Goal: Information Seeking & Learning: Find specific fact

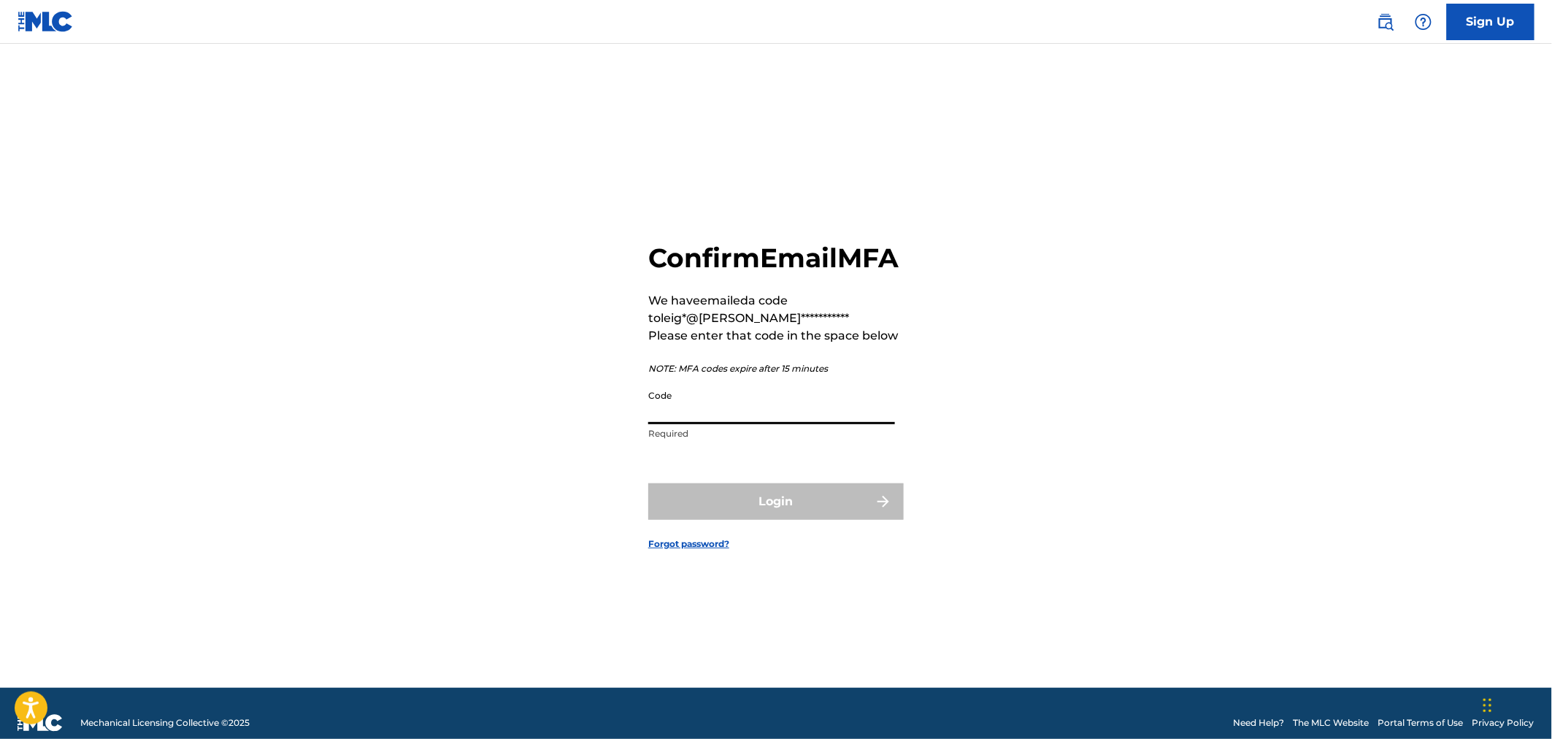
click at [706, 416] on input "Code" at bounding box center [771, 403] width 247 height 42
paste input "204930"
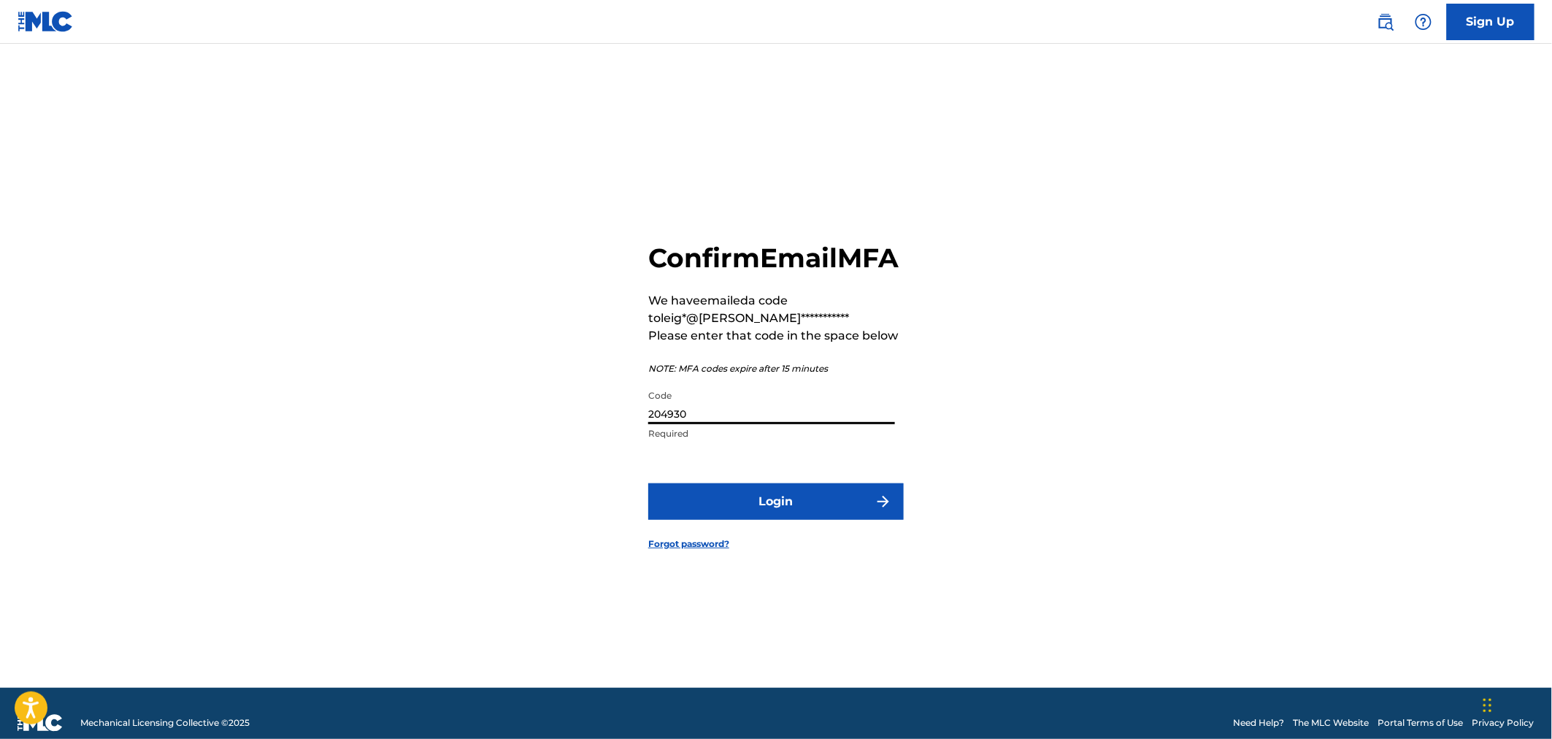
type input "204930"
click at [742, 509] on button "Login" at bounding box center [775, 501] width 255 height 36
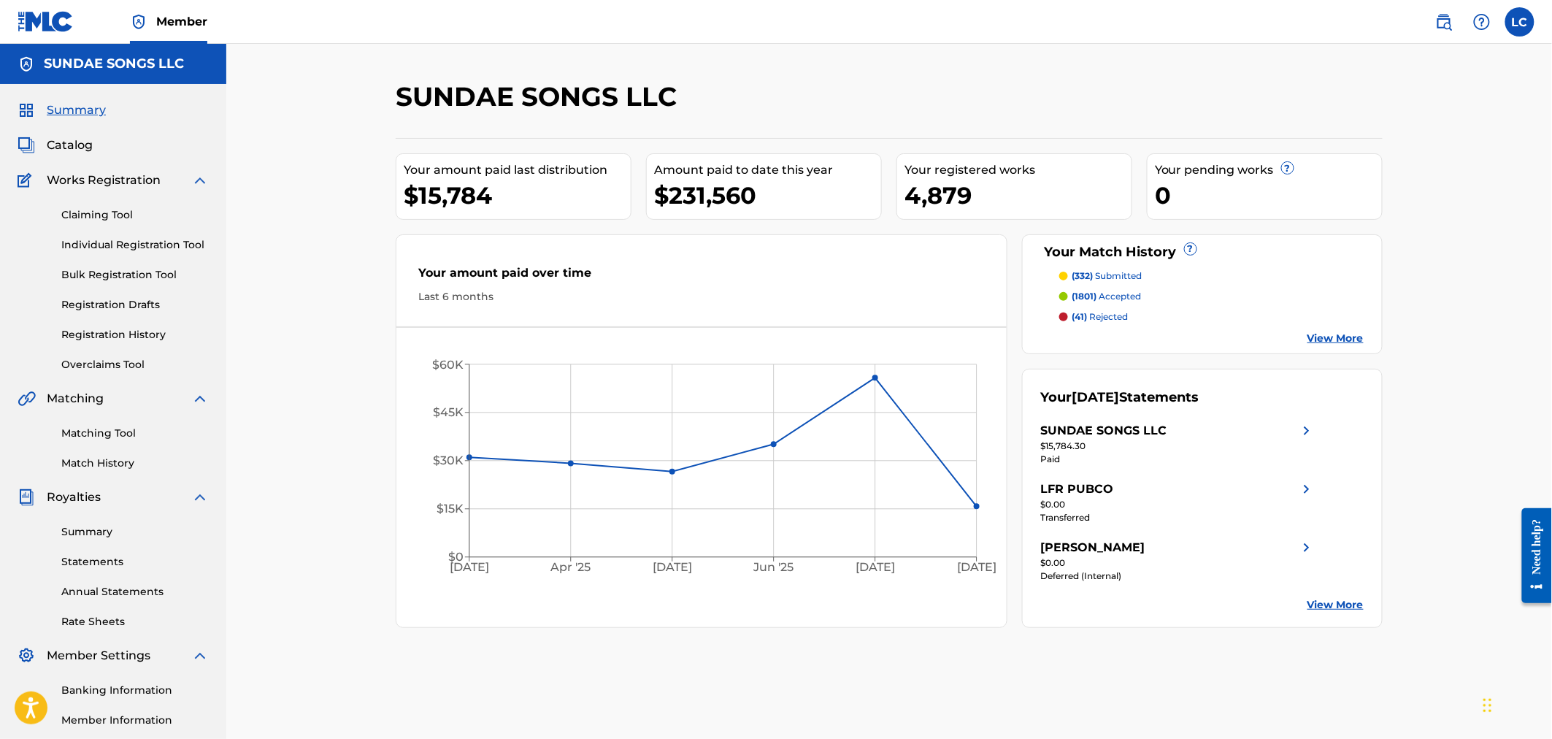
click at [1448, 28] on img at bounding box center [1444, 22] width 18 height 18
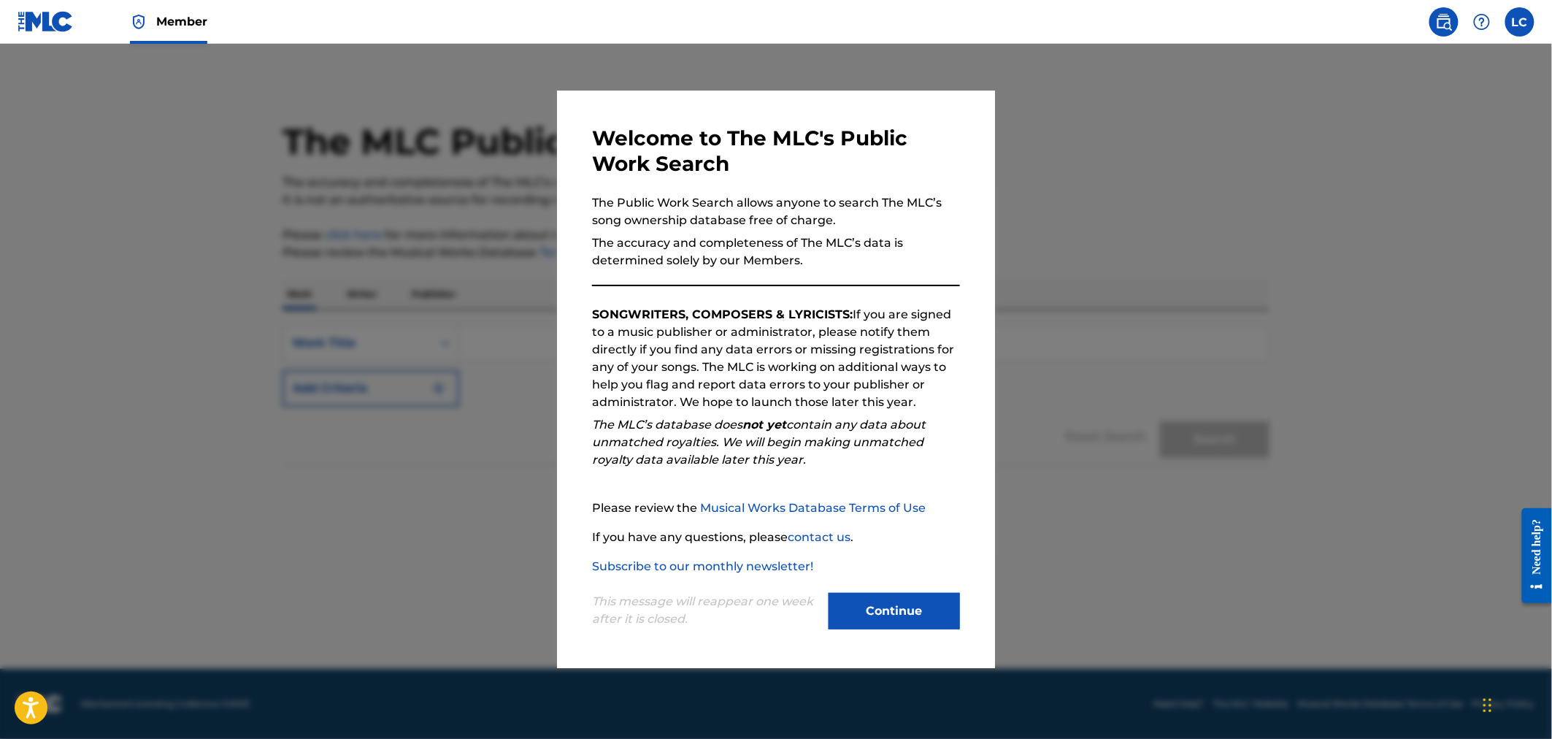
click at [918, 610] on button "Continue" at bounding box center [893, 611] width 131 height 36
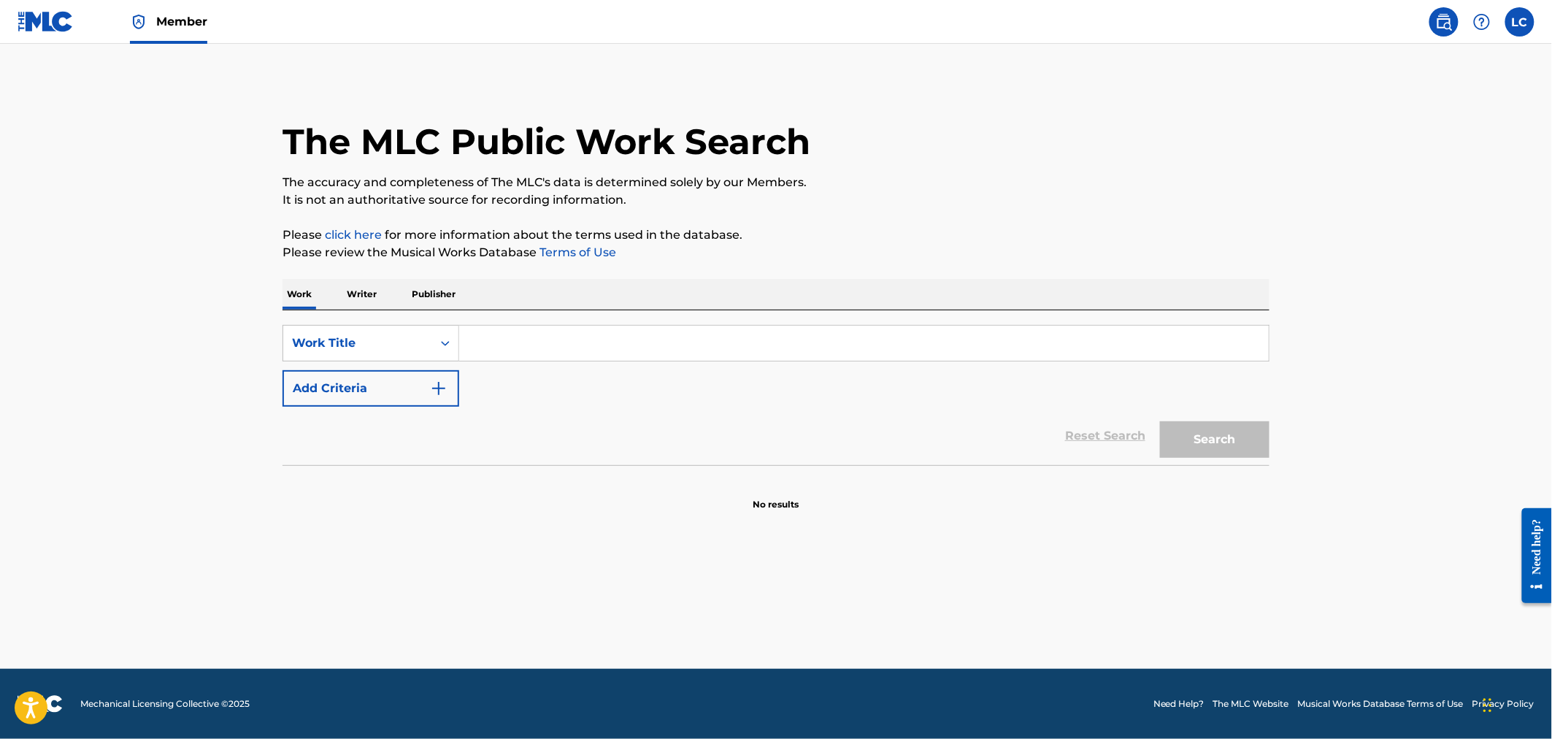
click at [434, 390] on img "Search Form" at bounding box center [439, 389] width 18 height 18
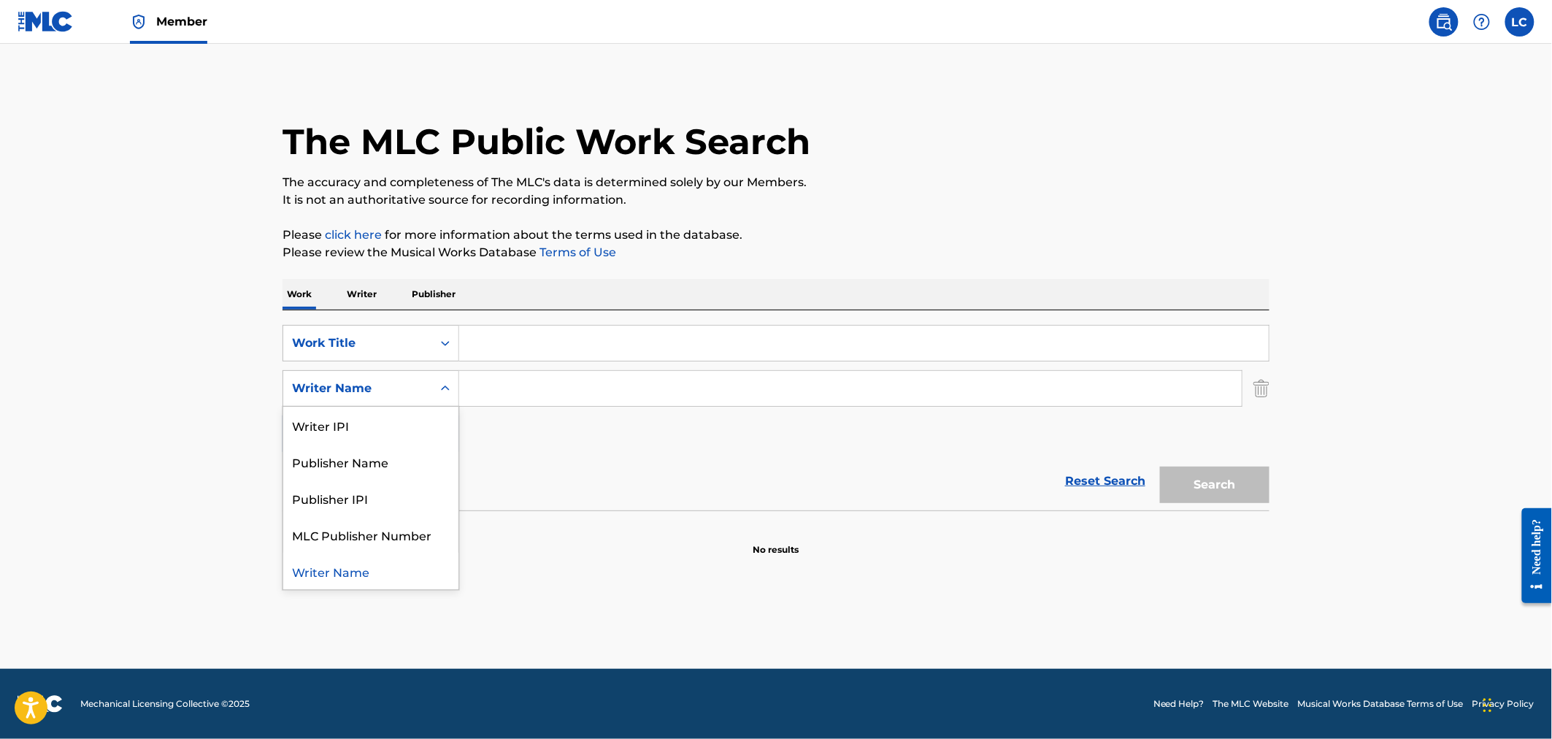
click at [431, 401] on div "Writer Name" at bounding box center [357, 388] width 149 height 28
click at [440, 342] on icon "Search Form" at bounding box center [445, 343] width 15 height 15
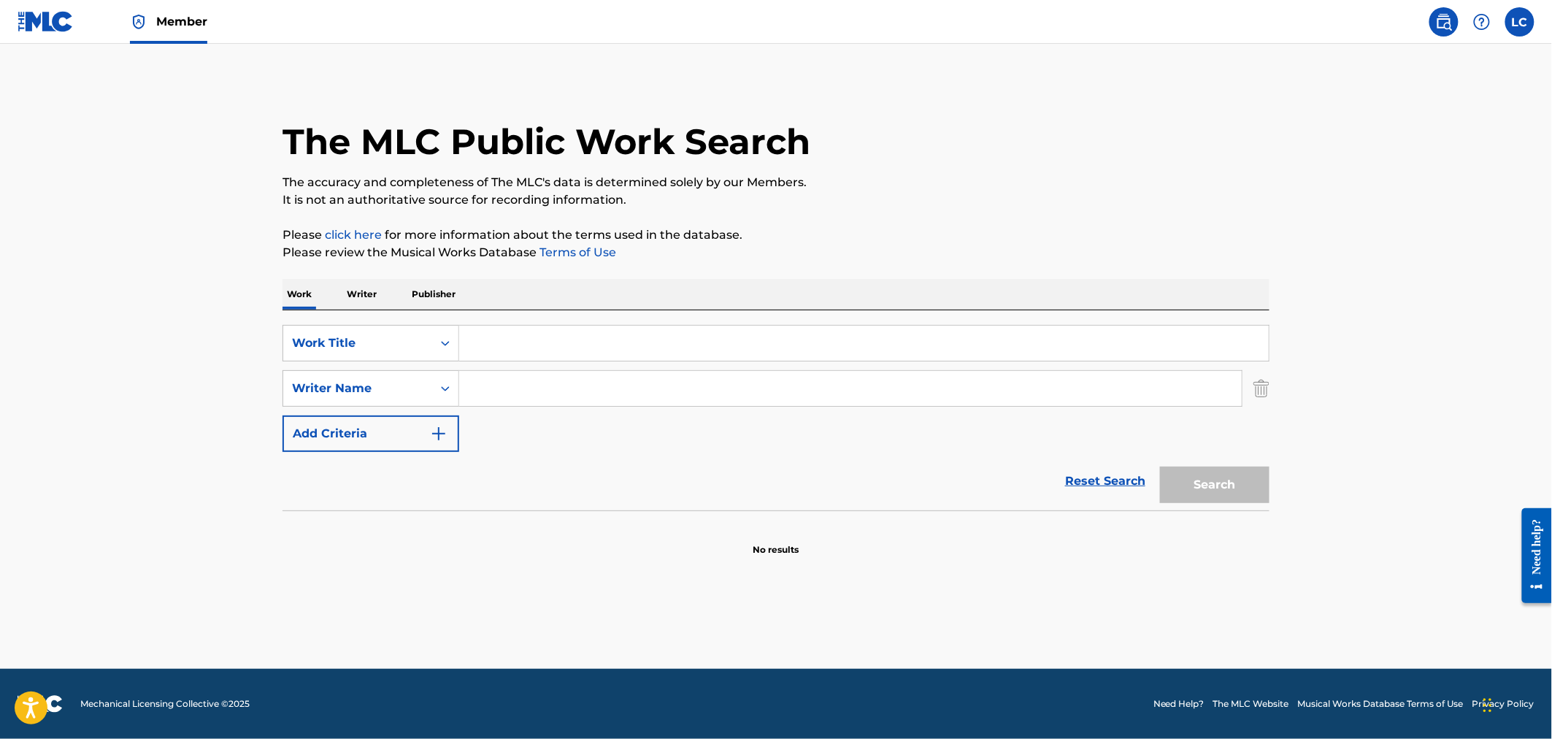
click at [478, 341] on input "Search Form" at bounding box center [863, 343] width 809 height 35
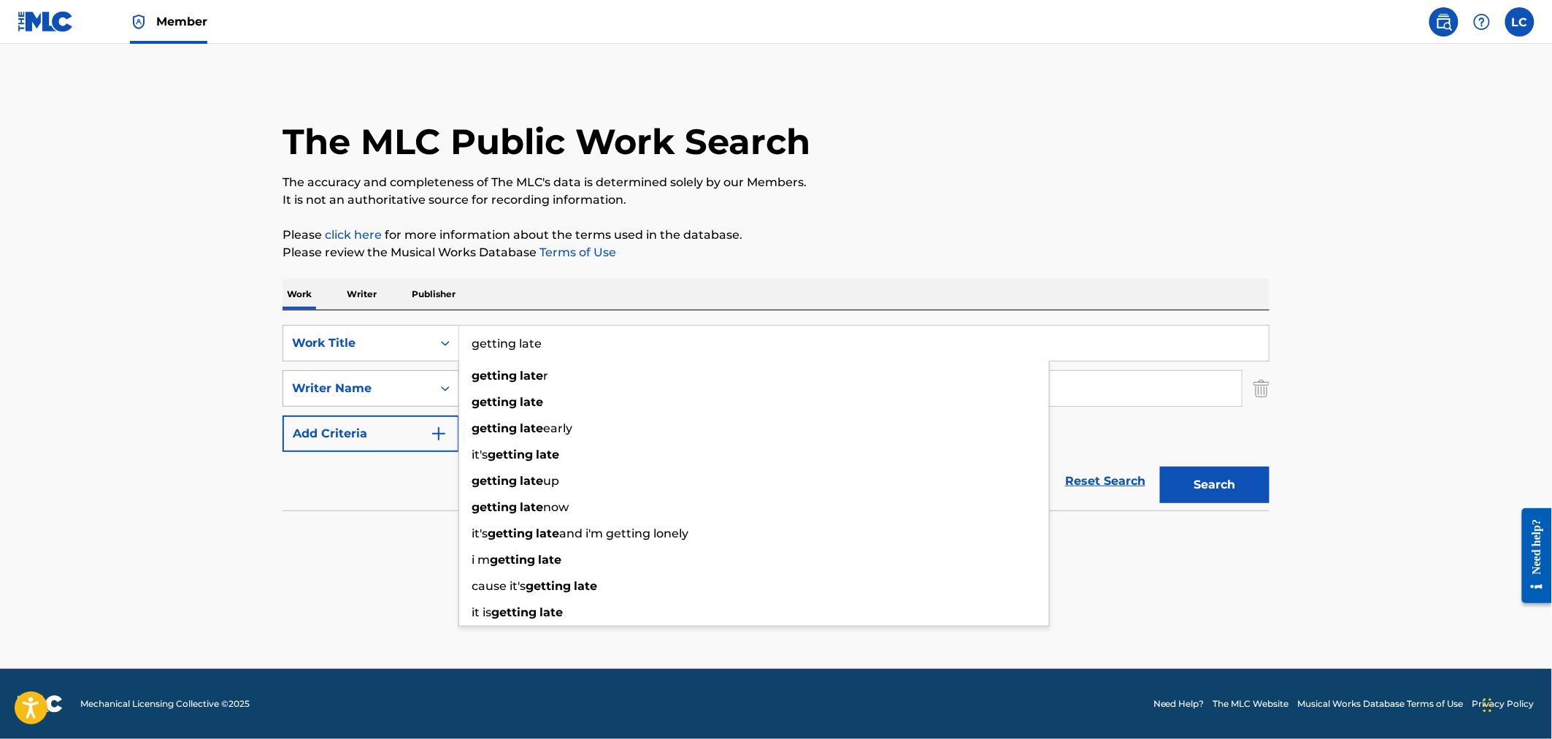
type input "getting late"
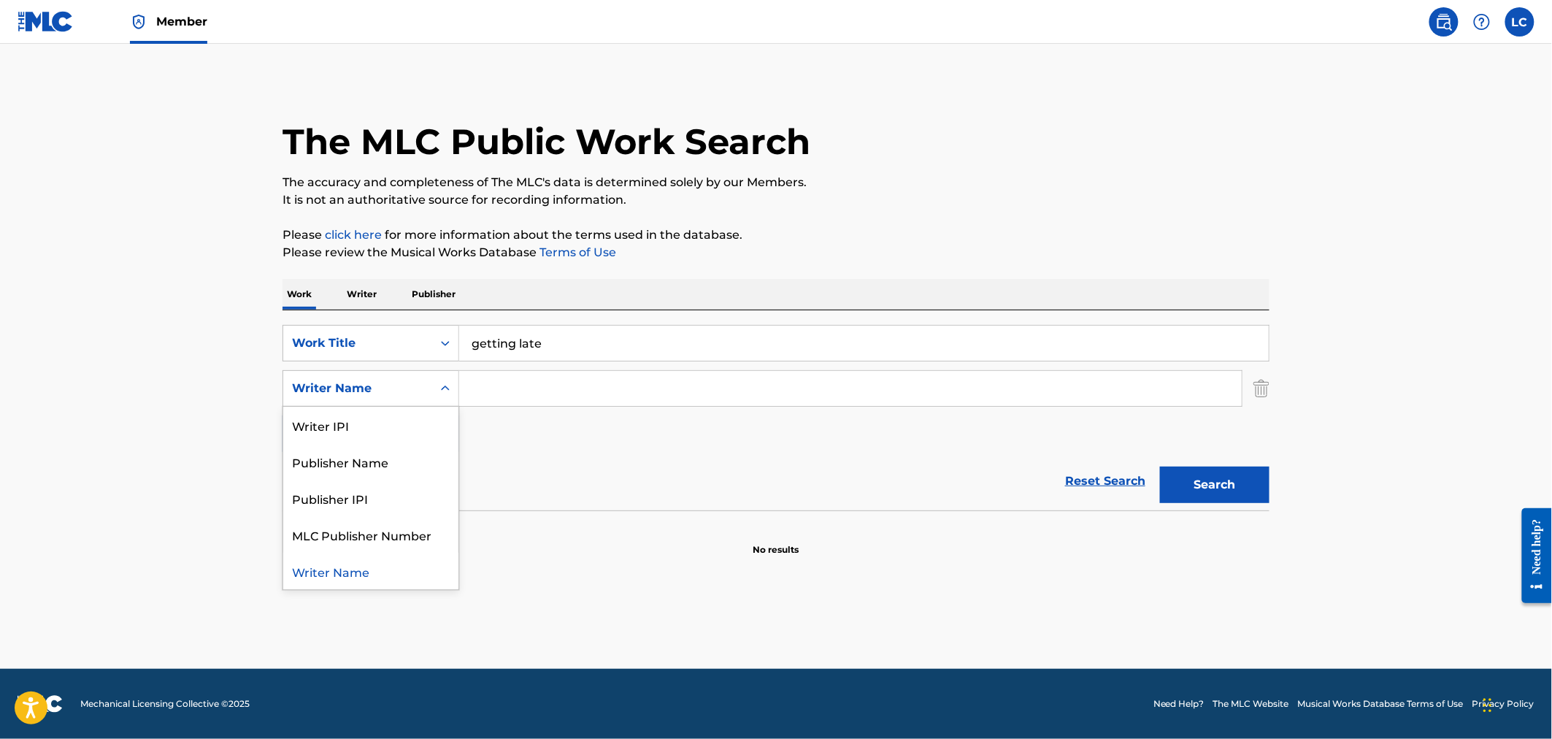
click at [426, 391] on div "Writer Name" at bounding box center [357, 388] width 149 height 28
click at [506, 391] on input "Search Form" at bounding box center [850, 388] width 782 height 35
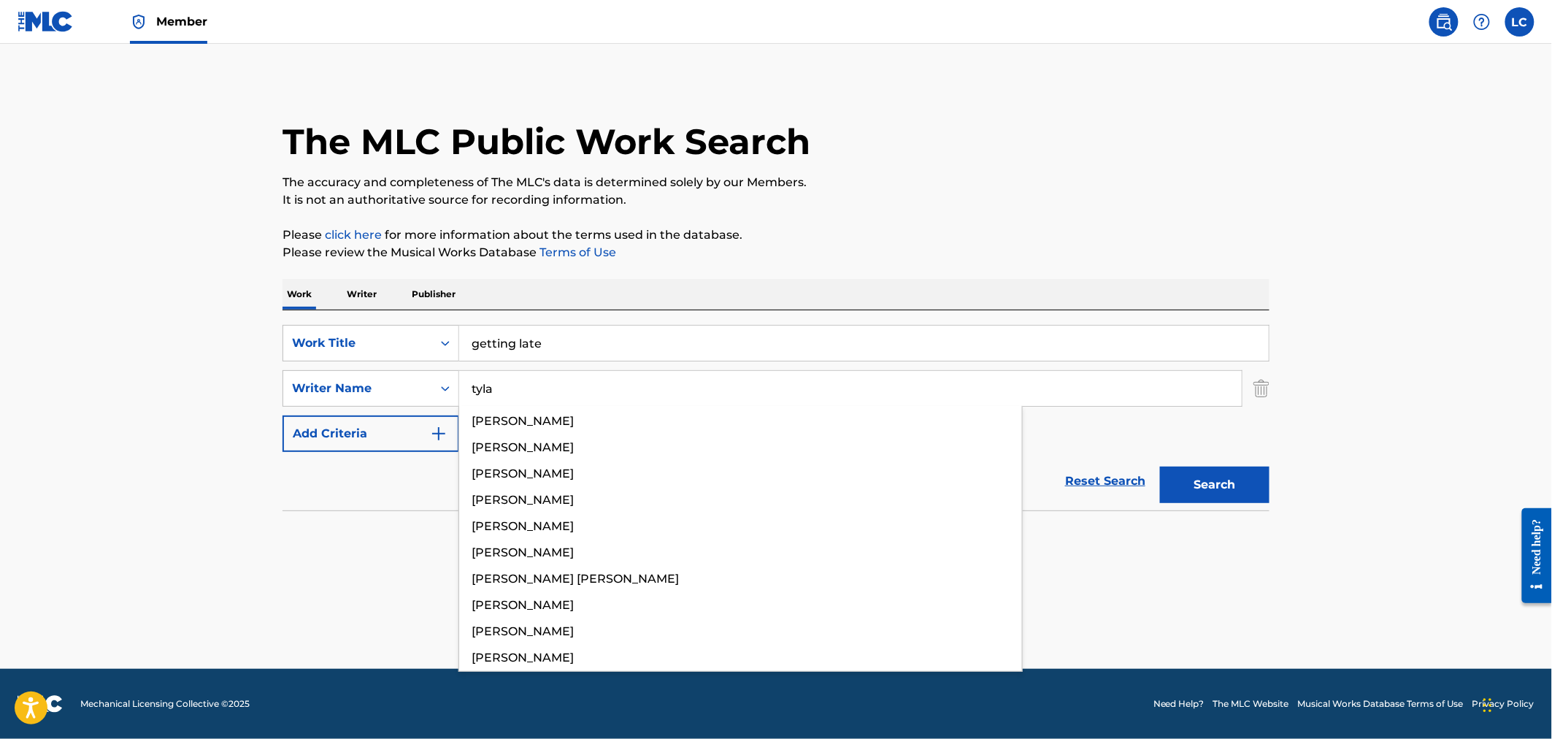
type input "tyla"
click at [1160, 466] on button "Search" at bounding box center [1214, 484] width 109 height 36
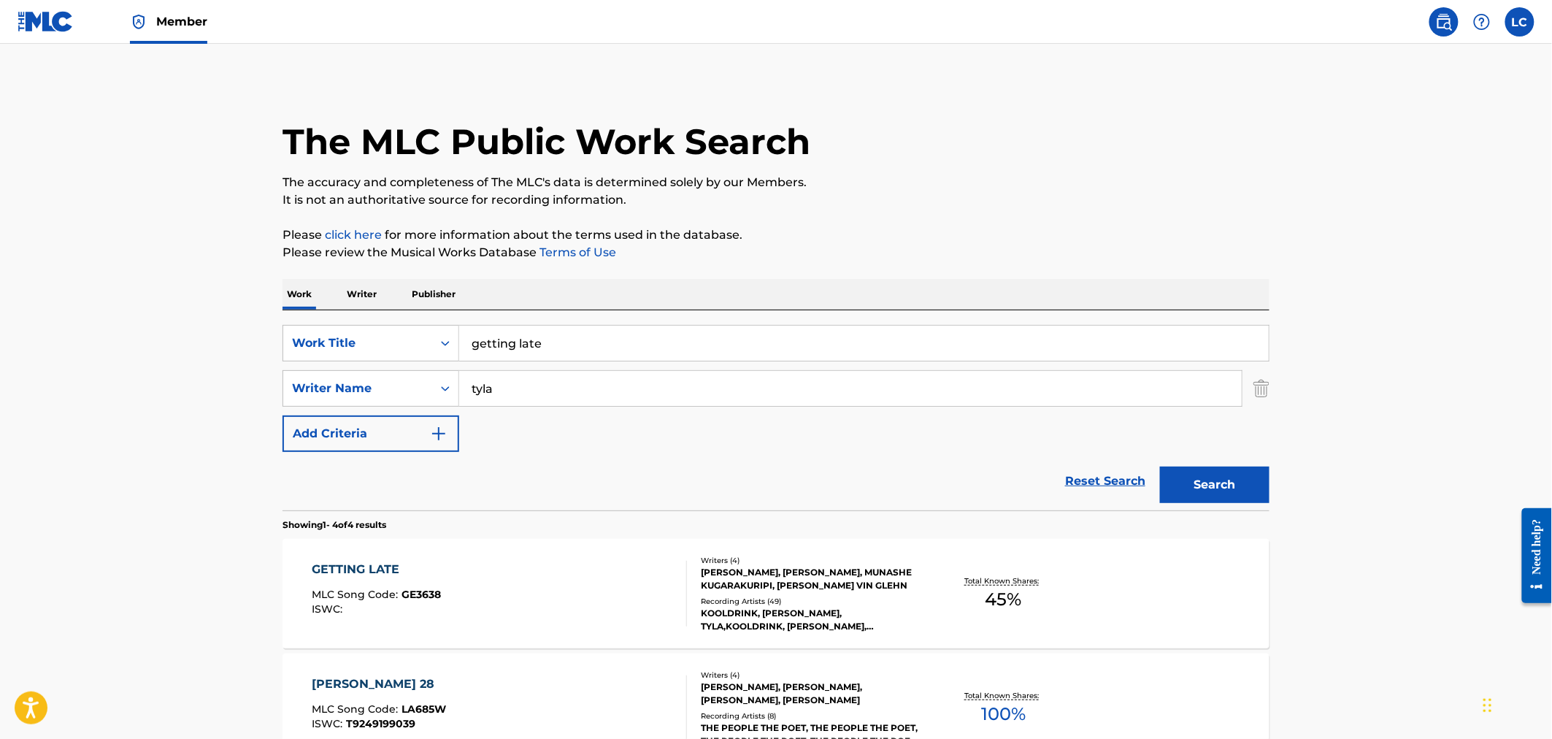
click at [928, 598] on div "Total Known Shares: 45 %" at bounding box center [1003, 593] width 164 height 45
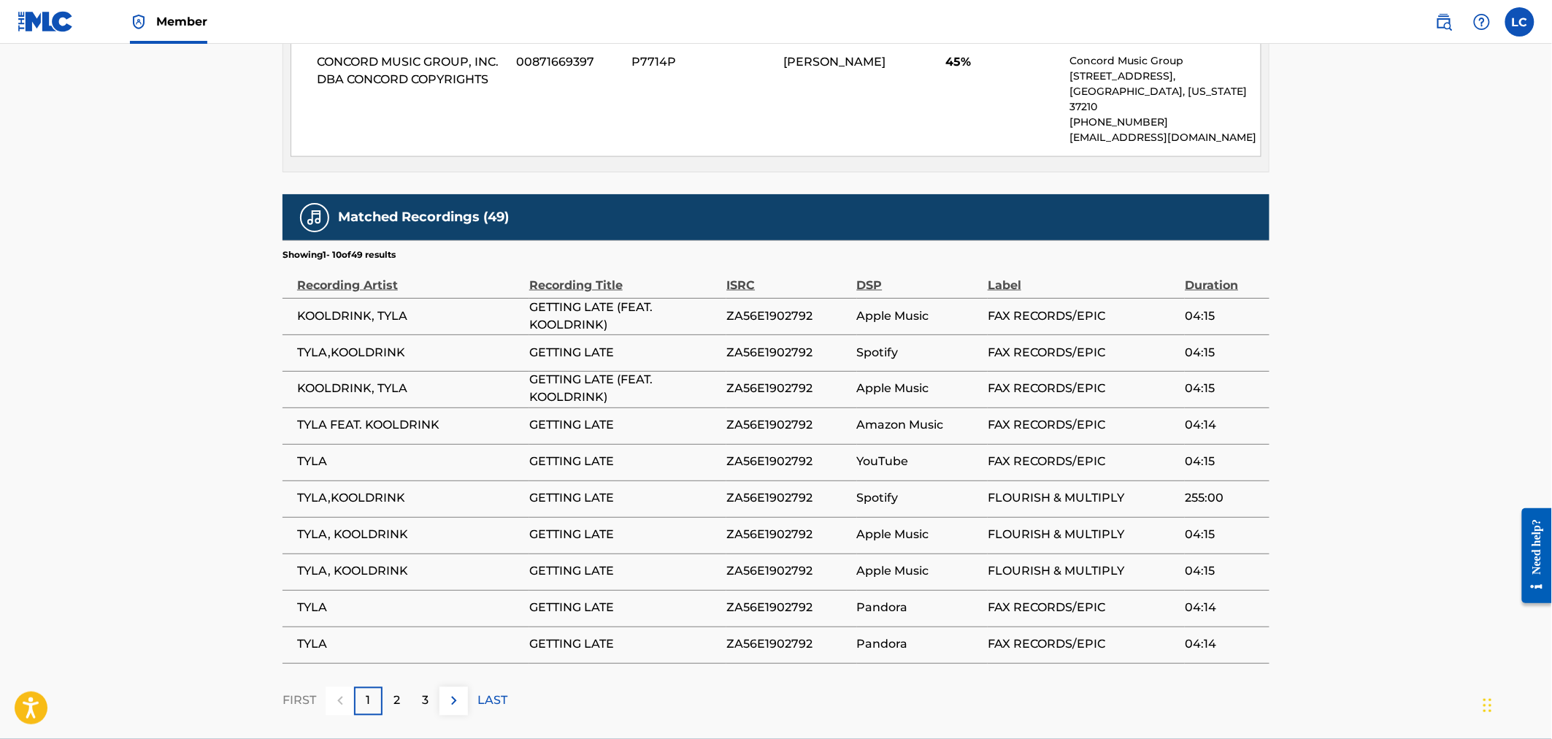
scroll to position [811, 0]
